Goal: Task Accomplishment & Management: Manage account settings

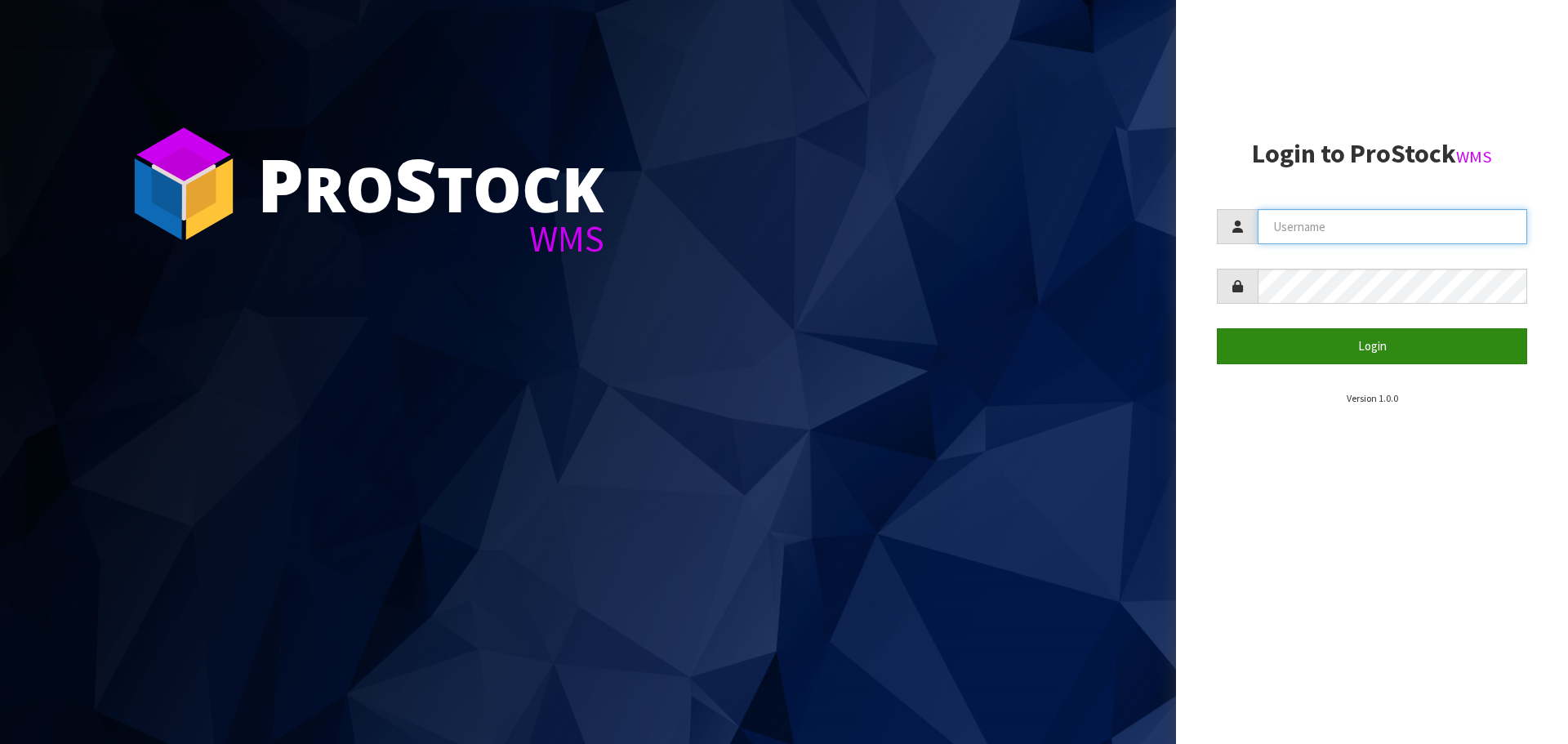
type input "[EMAIL_ADDRESS][DOMAIN_NAME]"
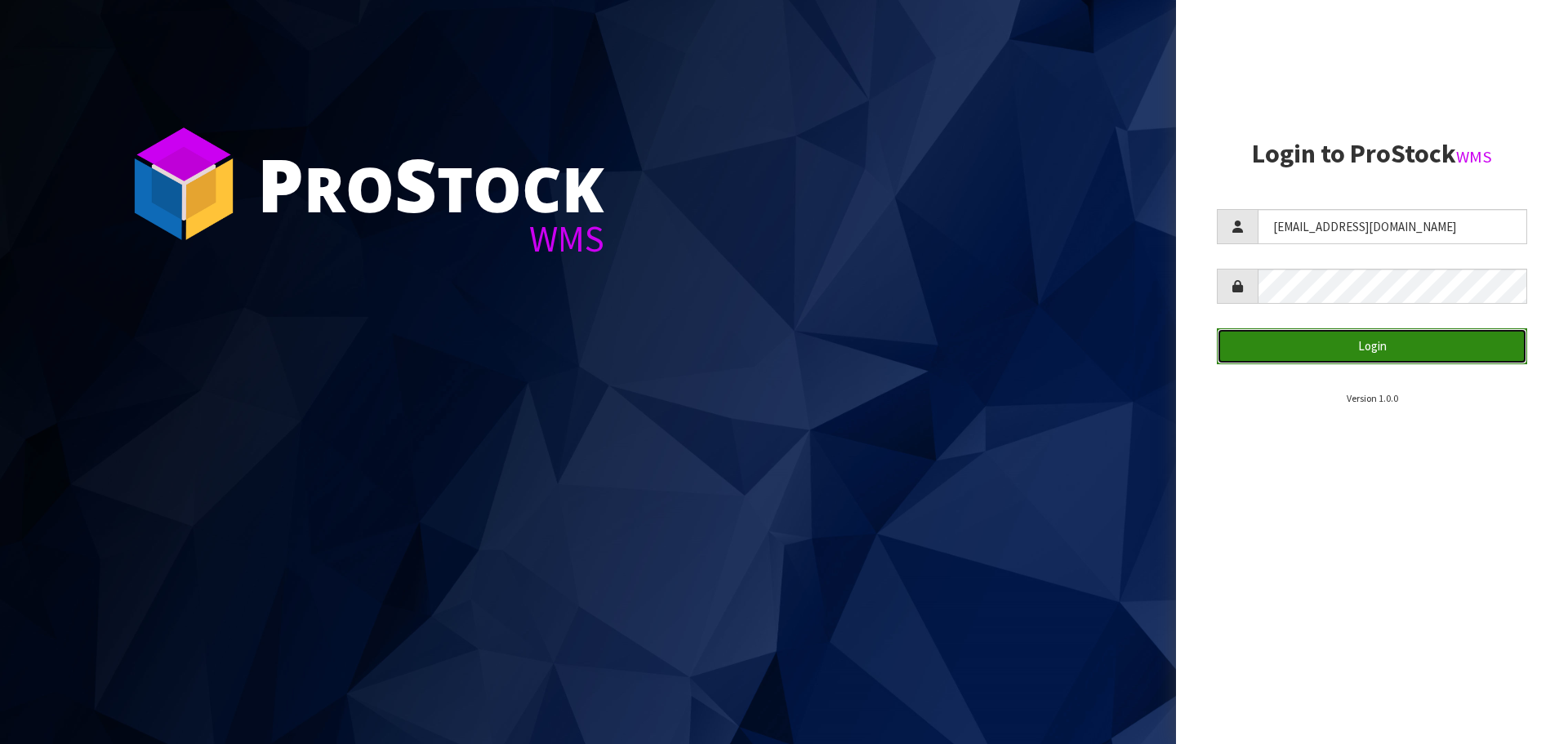
click at [1436, 357] on button "Login" at bounding box center [1372, 346] width 310 height 35
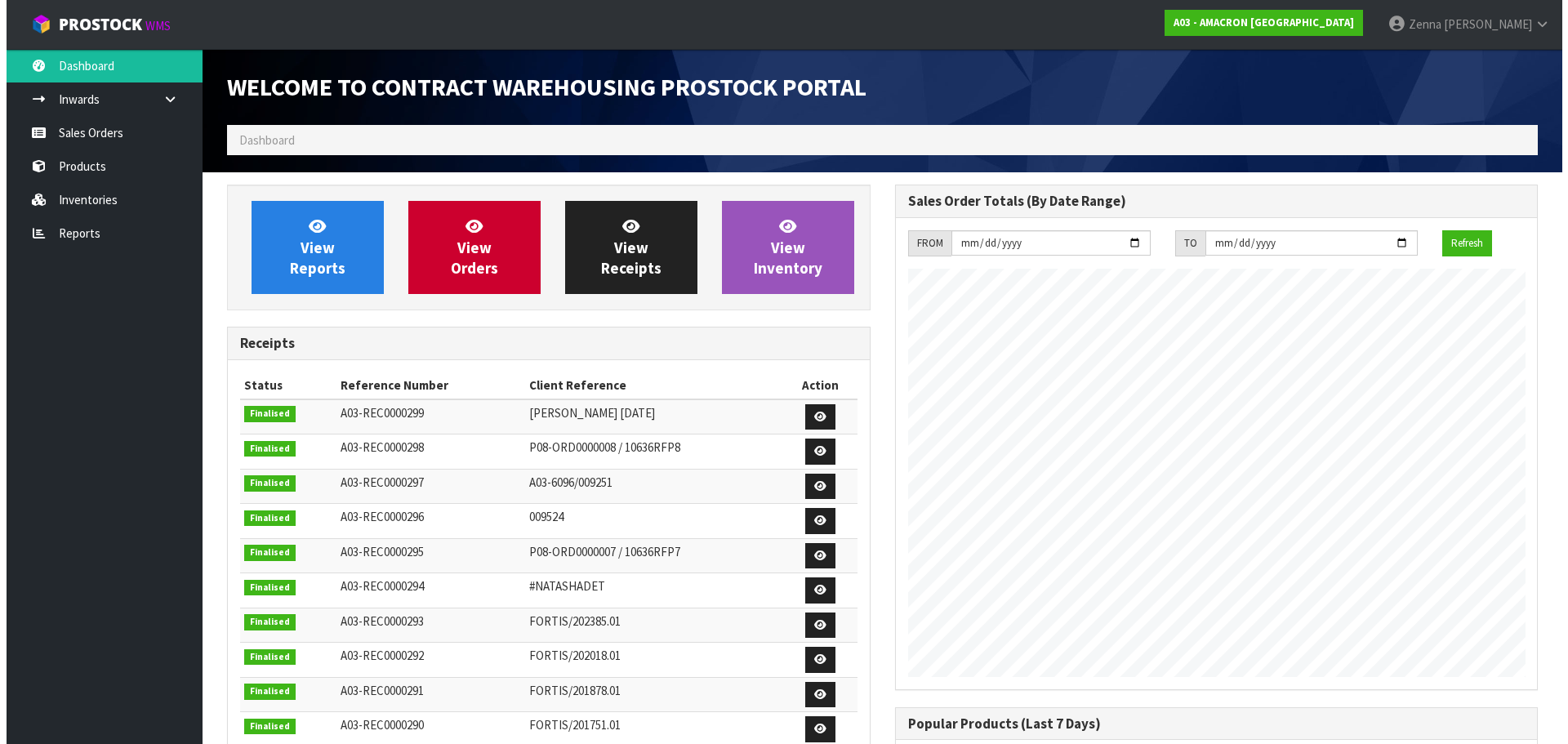
scroll to position [667, 667]
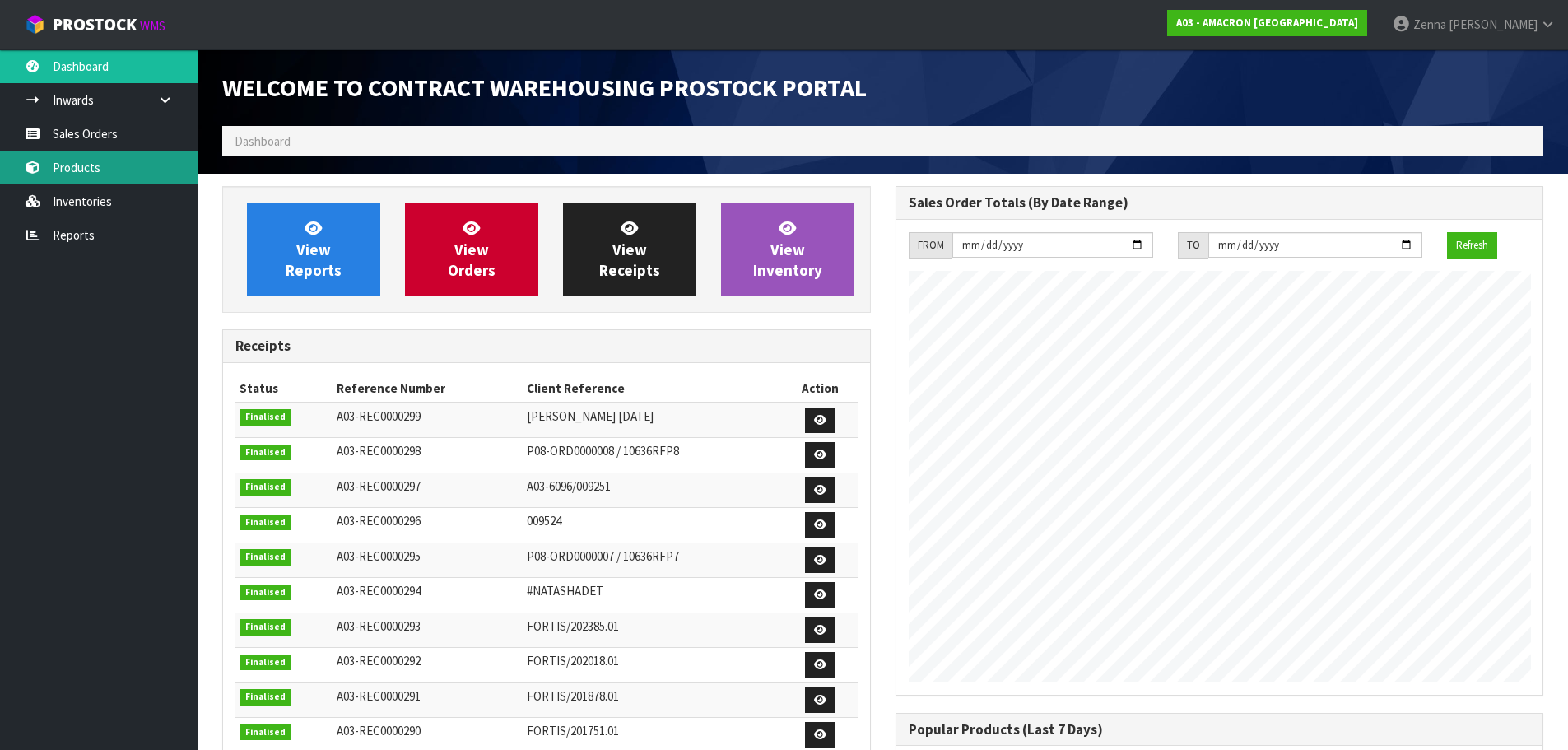
click at [110, 176] on link "Products" at bounding box center [98, 168] width 198 height 34
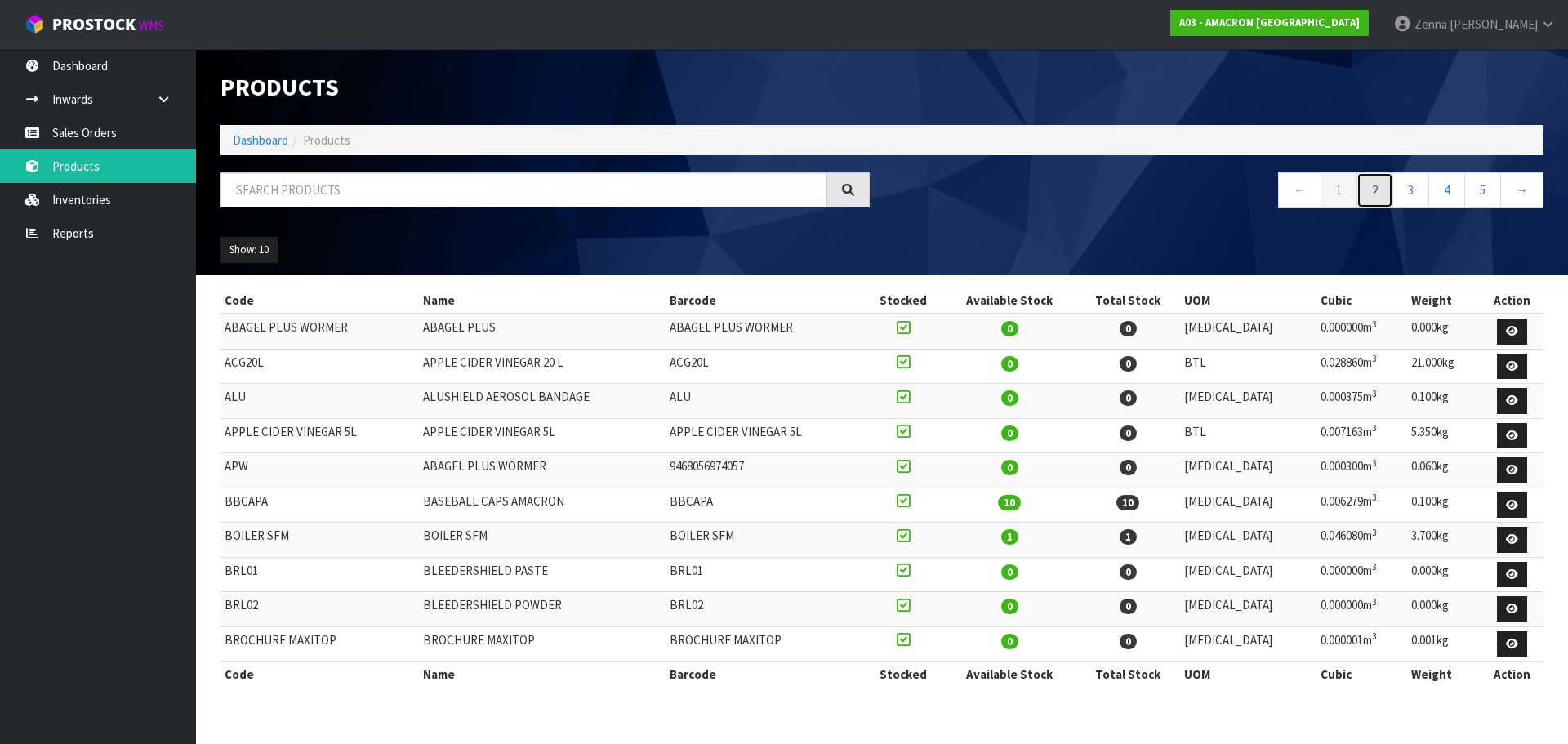
click at [1375, 189] on link "2" at bounding box center [1375, 190] width 37 height 35
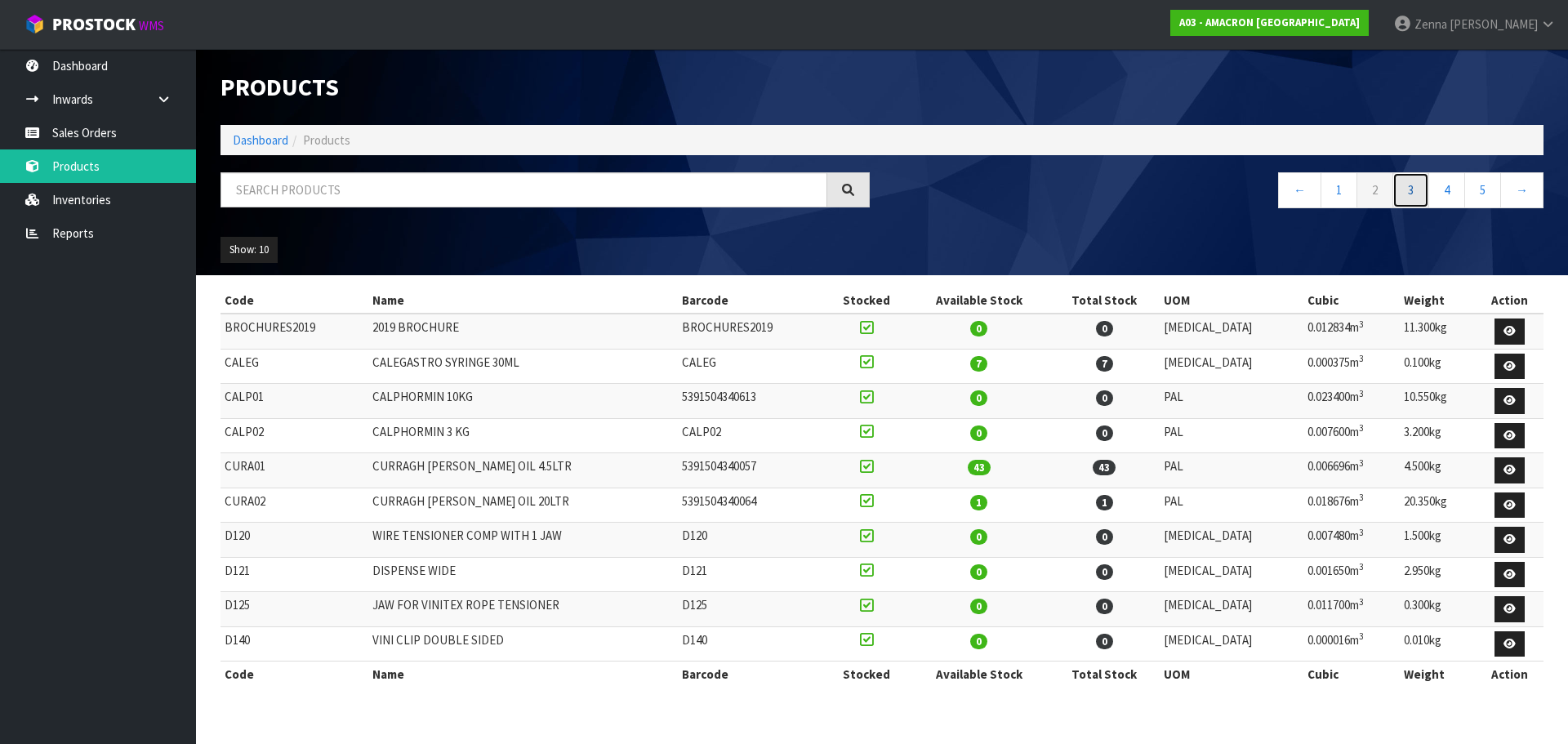
click at [1405, 189] on link "3" at bounding box center [1411, 190] width 37 height 35
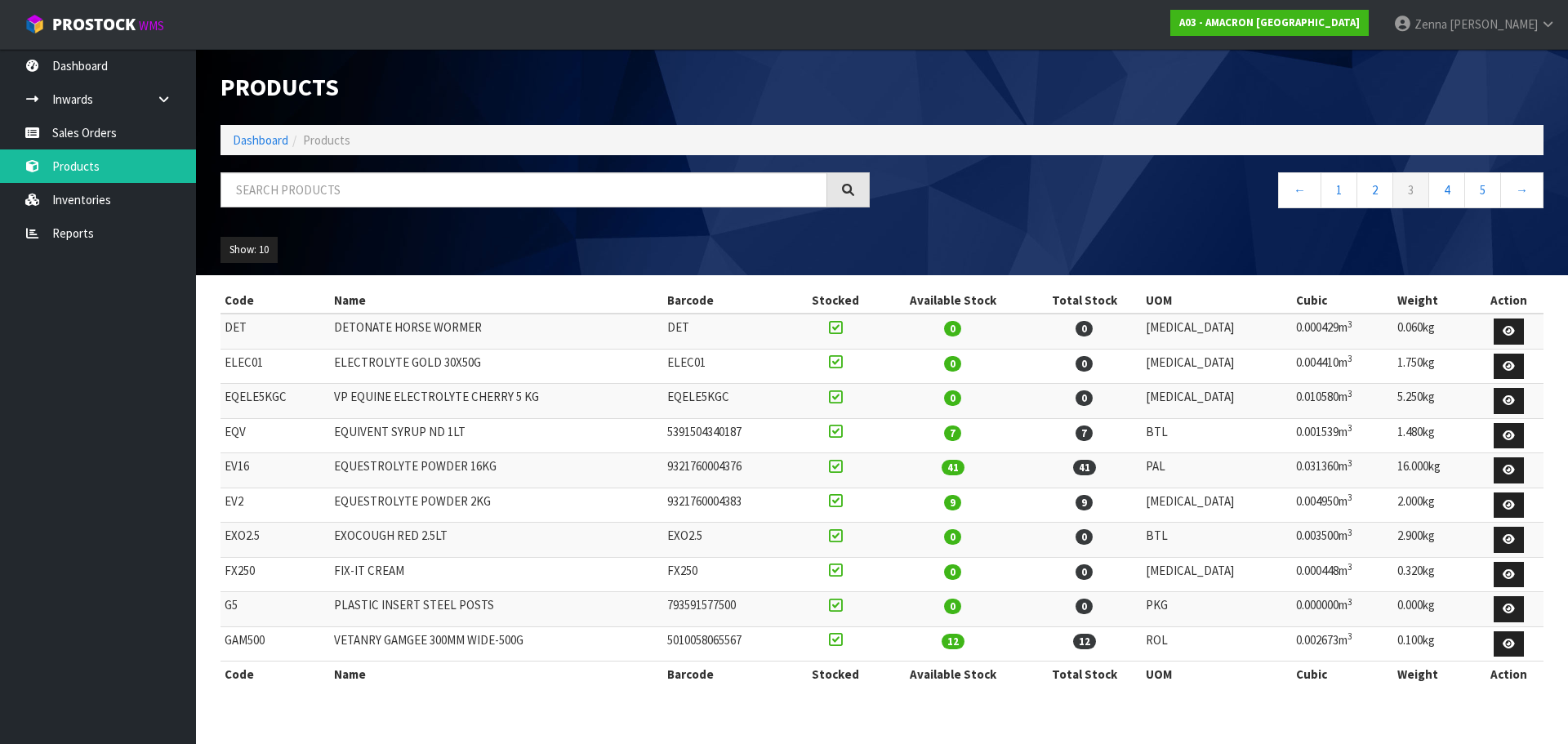
click at [434, 501] on td "EQUESTROLYTE POWDER 2KG" at bounding box center [496, 506] width 333 height 35
click at [1506, 501] on icon at bounding box center [1509, 505] width 12 height 11
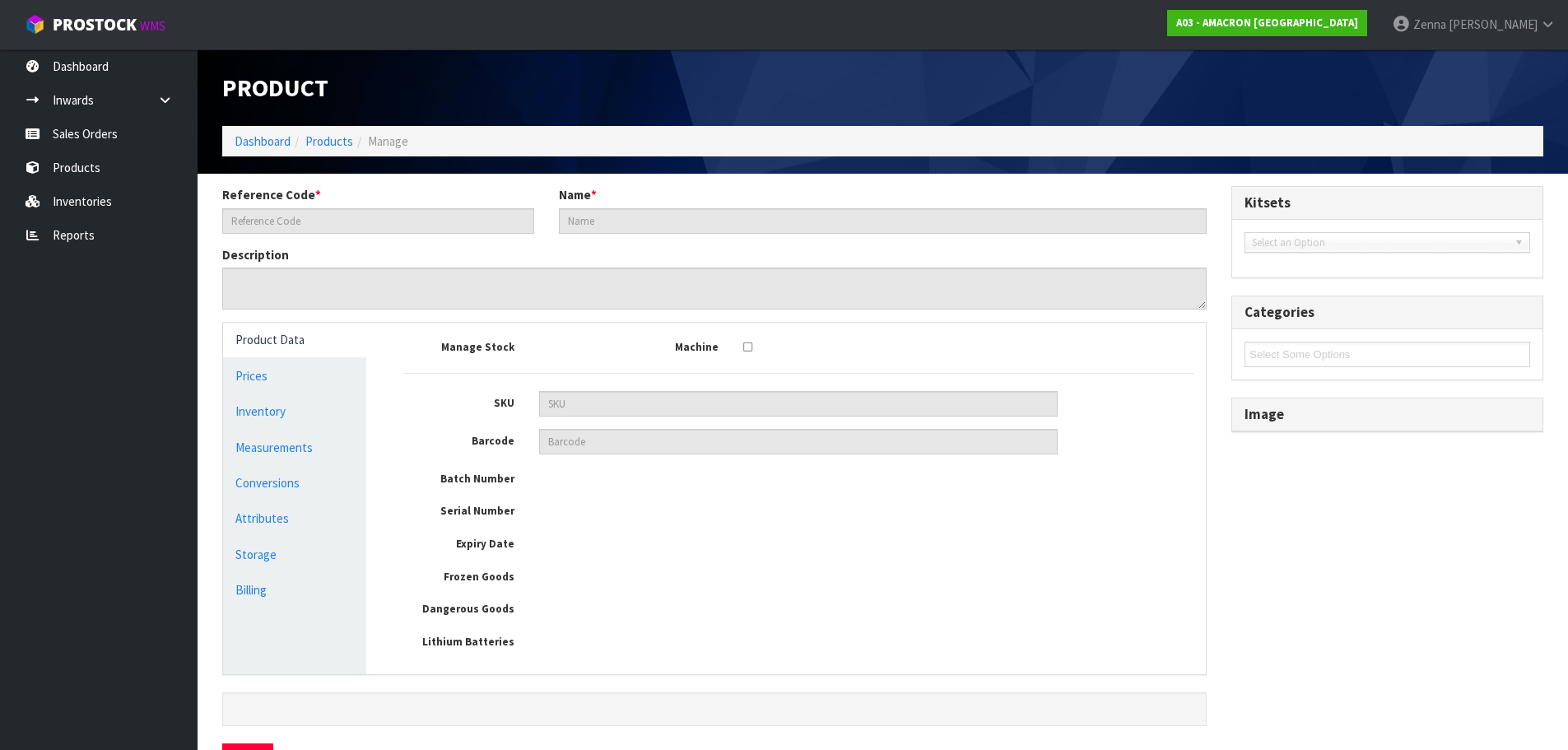
type input "EV2"
type input "EQUESTROLYTE POWDER 2KG"
type input "9321760004383"
click at [307, 452] on link "Measurements" at bounding box center [295, 448] width 144 height 34
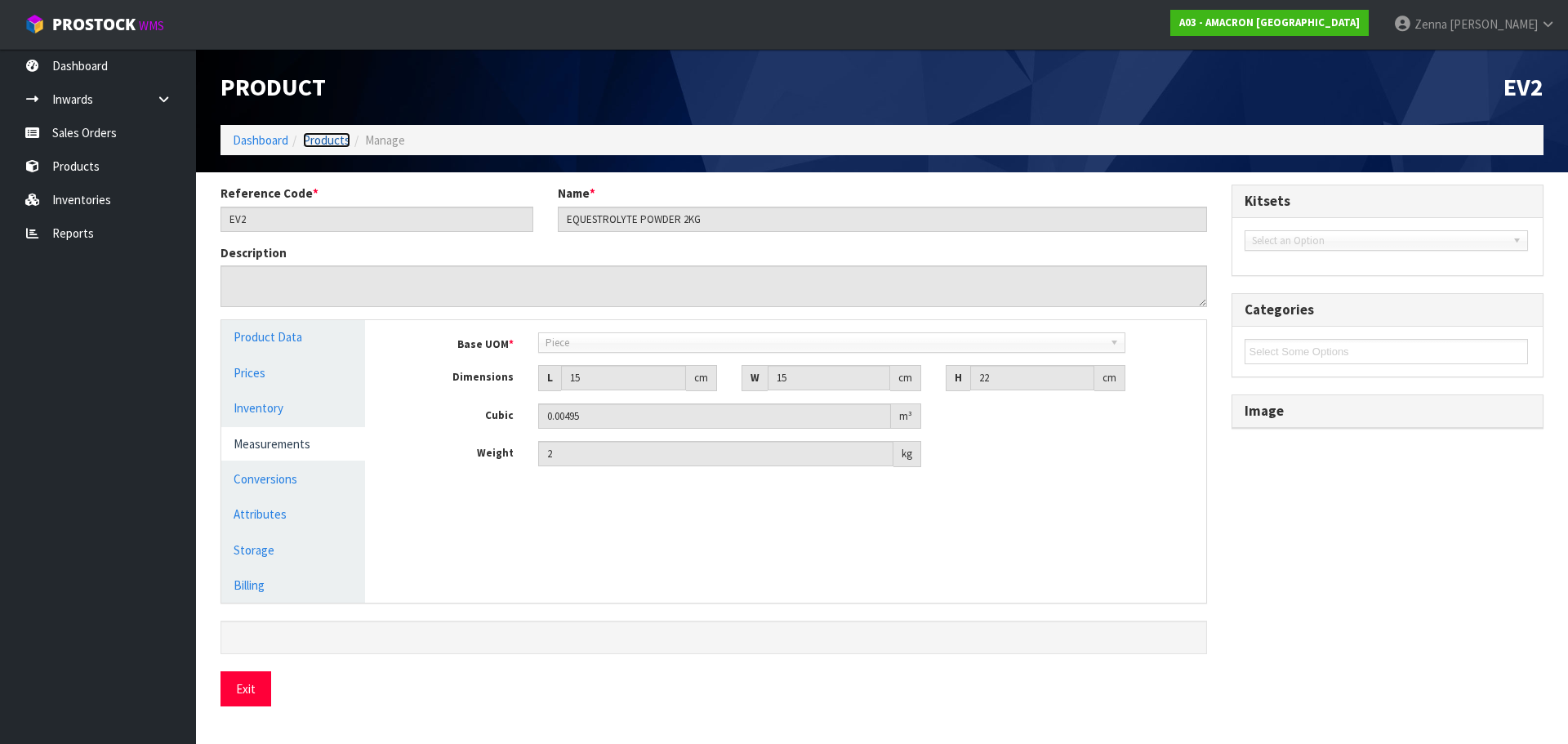
click at [341, 141] on link "Products" at bounding box center [327, 140] width 47 height 16
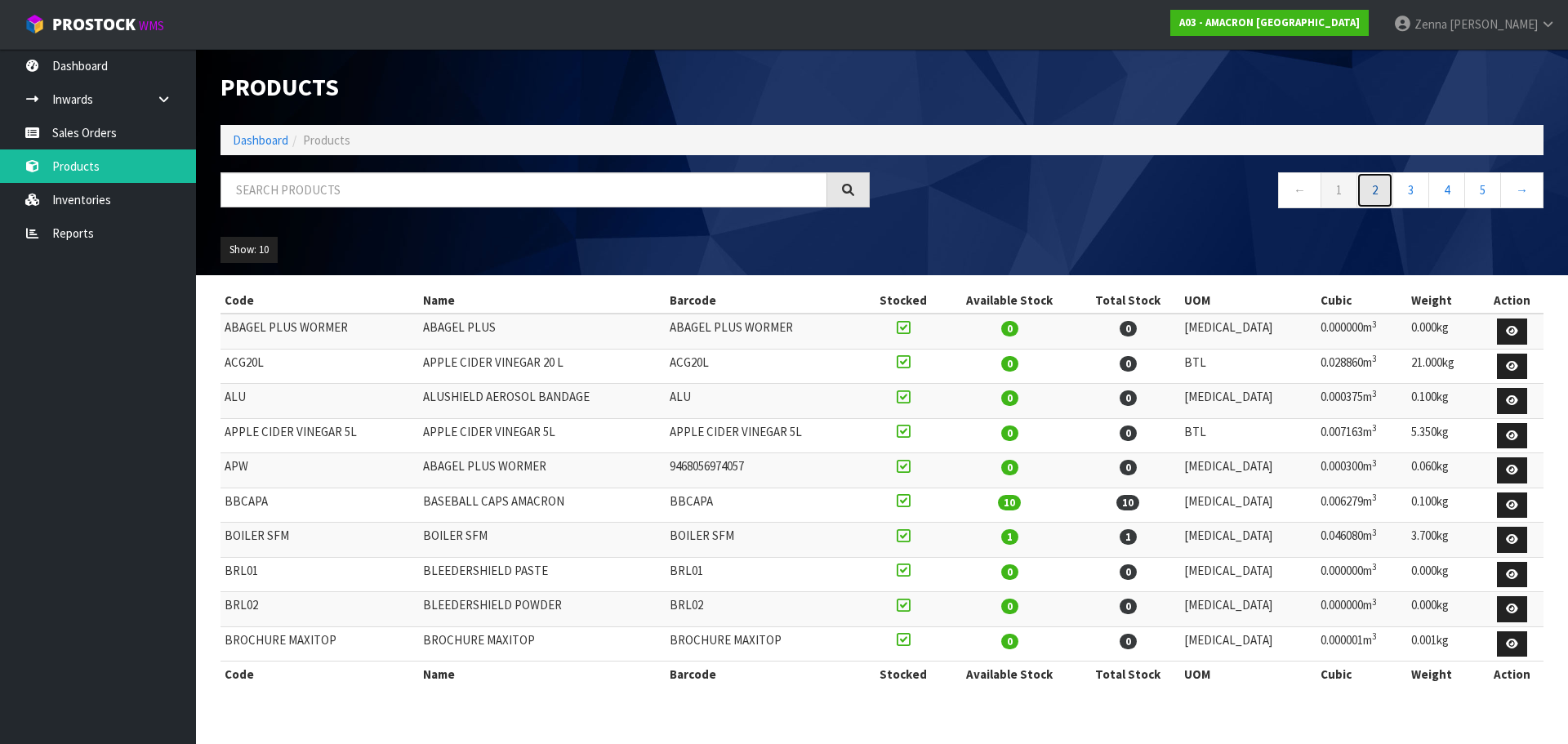
click at [1375, 187] on link "2" at bounding box center [1375, 190] width 37 height 35
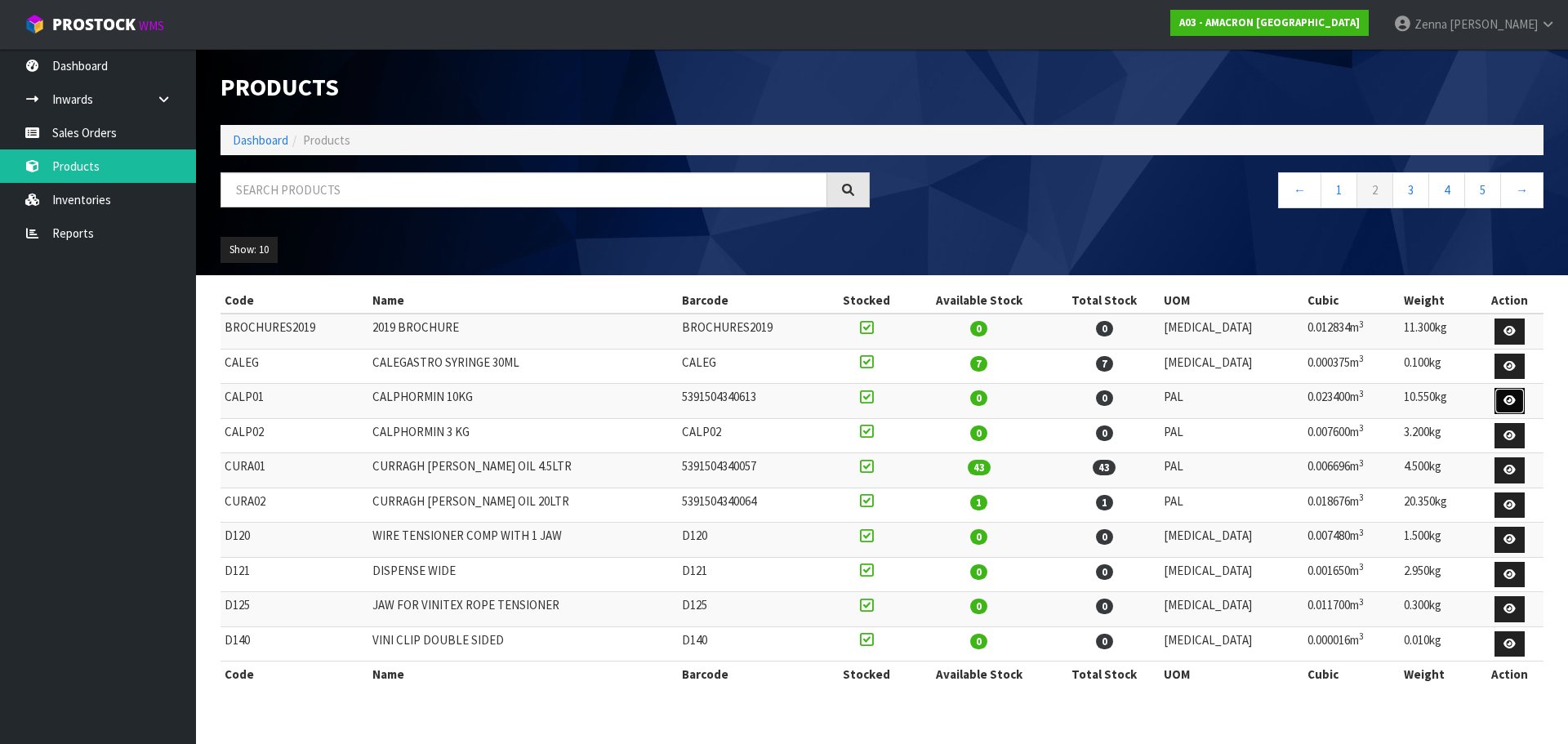
click at [1496, 404] on link at bounding box center [1510, 401] width 30 height 26
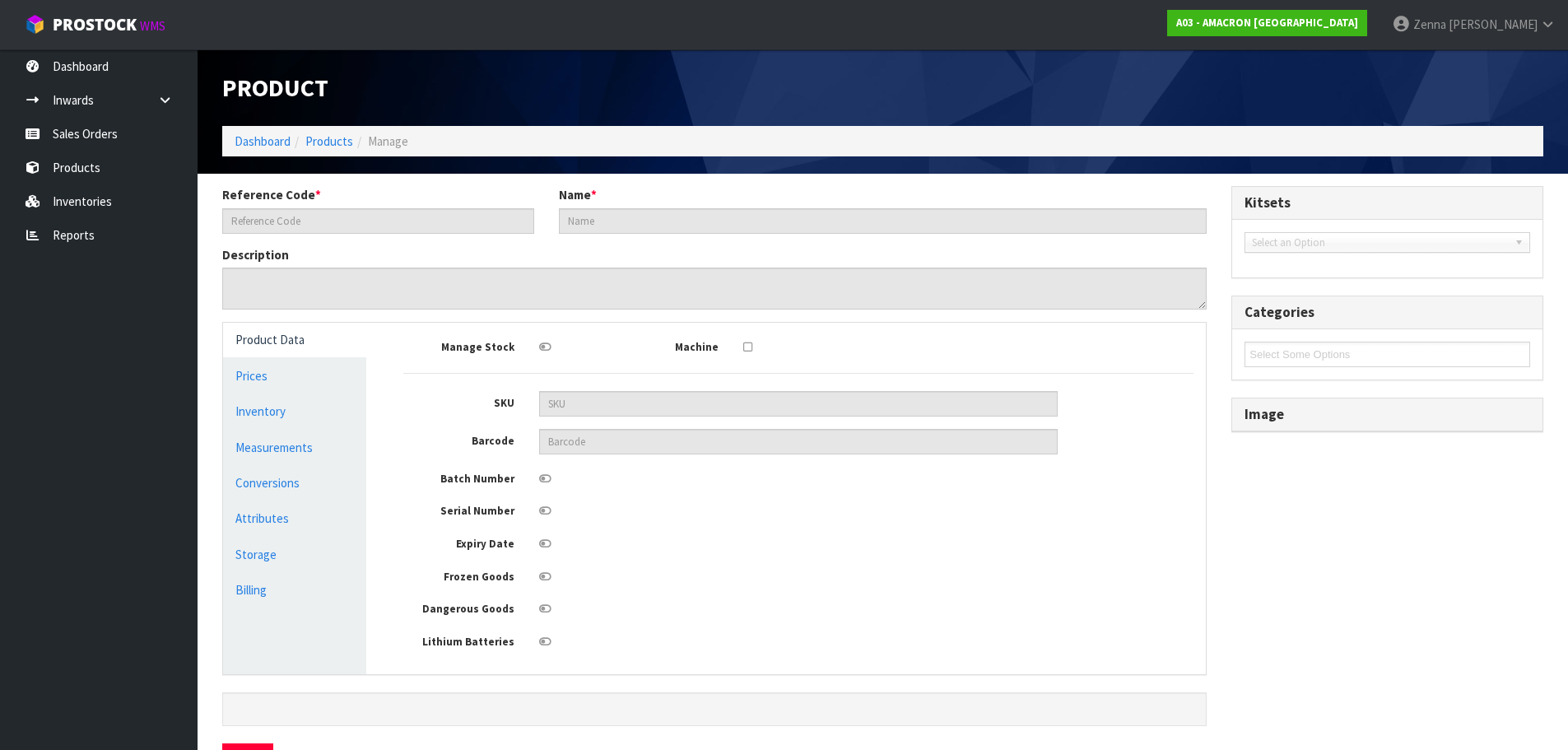
type input "CALP01"
type input "CALPHORMIN 10KG"
type input "5391504340613"
click at [261, 436] on link "Measurements" at bounding box center [295, 448] width 144 height 34
